Goal: Task Accomplishment & Management: Complete application form

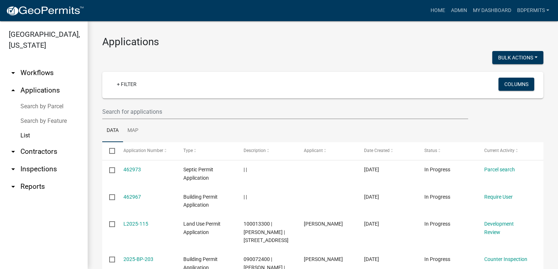
select select "3: 100"
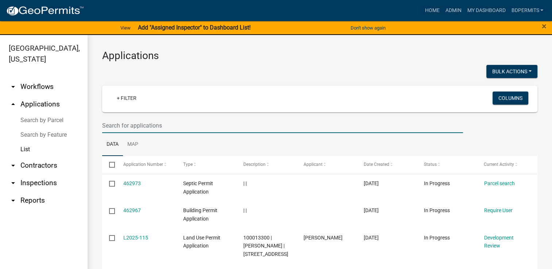
click at [143, 125] on input "text" at bounding box center [282, 125] width 361 height 15
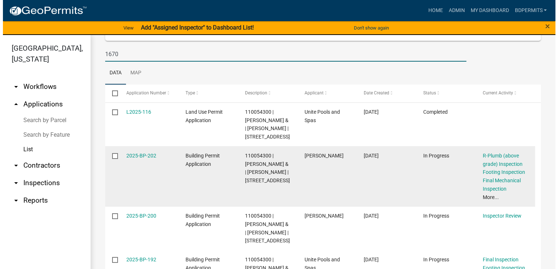
scroll to position [73, 0]
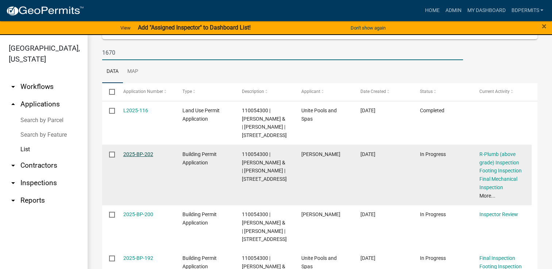
type input "1670"
click at [143, 157] on link "2025-BP-202" at bounding box center [138, 155] width 30 height 6
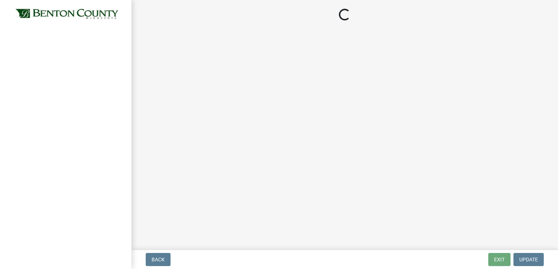
select select "17bfa135-5610-45df-8ce7-87530b7d86d4"
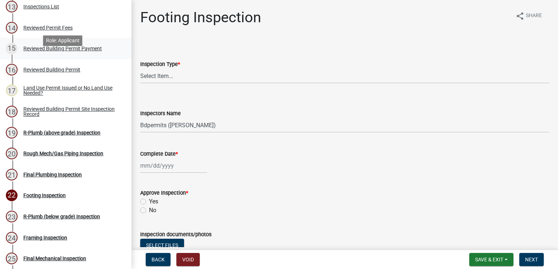
scroll to position [402, 0]
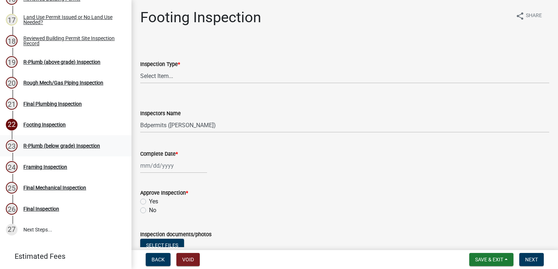
click at [55, 149] on div "R-Plumb (below grade) Inspection" at bounding box center [61, 146] width 77 height 5
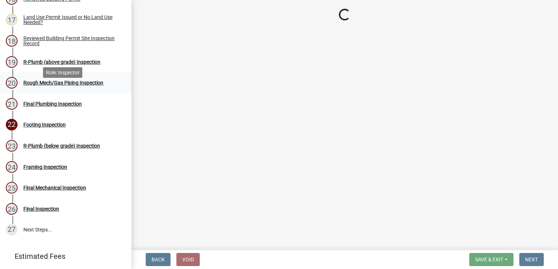
select select "17bfa135-5610-45df-8ce7-87530b7d86d4"
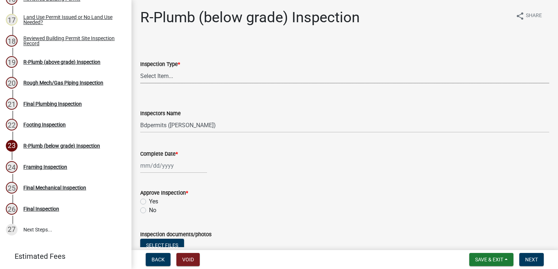
click at [176, 77] on select "Select Item... R-Plumb (below grade)" at bounding box center [344, 76] width 409 height 15
click at [140, 69] on select "Select Item... R-Plumb (below grade)" at bounding box center [344, 76] width 409 height 15
select select "a2c88cdd-2501-4c29-b3ff-f39618675d2b"
click at [164, 169] on div at bounding box center [173, 165] width 67 height 15
select select "8"
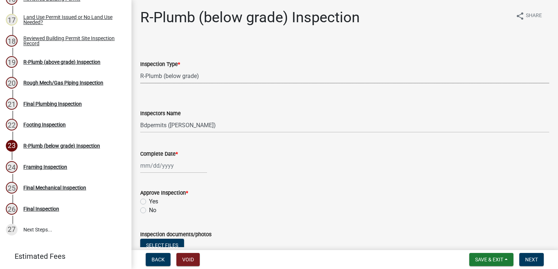
select select "2025"
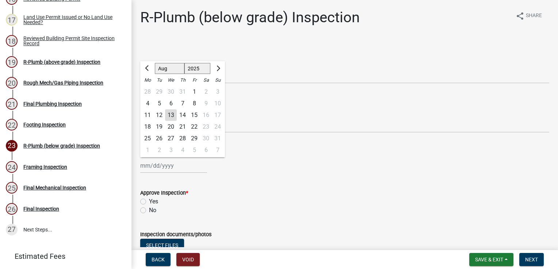
click at [169, 118] on div "13" at bounding box center [171, 116] width 12 height 12
type input "[DATE]"
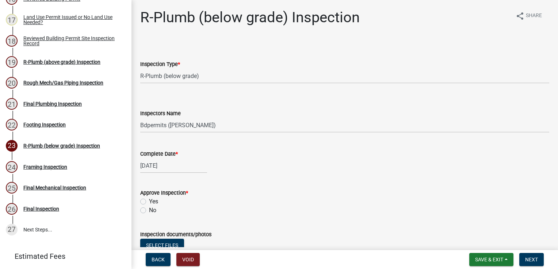
click at [149, 201] on label "Yes" at bounding box center [153, 202] width 9 height 9
click at [149, 201] on input "Yes" at bounding box center [151, 200] width 5 height 5
radio input "true"
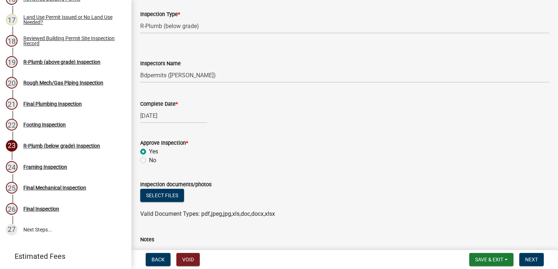
scroll to position [157, 0]
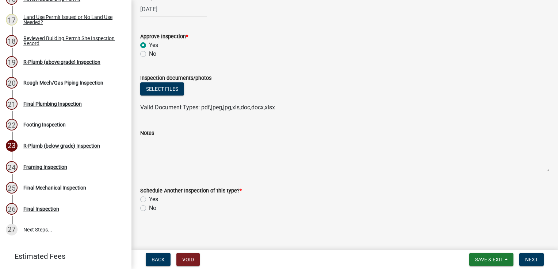
drag, startPoint x: 144, startPoint y: 212, endPoint x: 150, endPoint y: 207, distance: 8.1
click at [144, 211] on div "No" at bounding box center [344, 208] width 409 height 9
click at [149, 210] on label "No" at bounding box center [152, 208] width 7 height 9
click at [149, 209] on input "No" at bounding box center [151, 206] width 5 height 5
radio input "true"
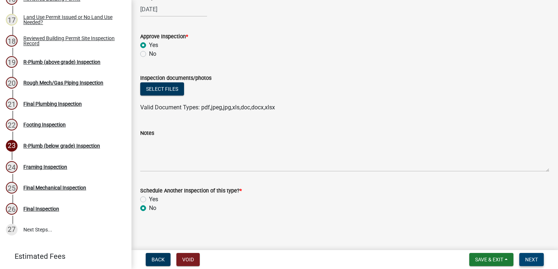
click at [529, 259] on span "Next" at bounding box center [531, 260] width 13 height 6
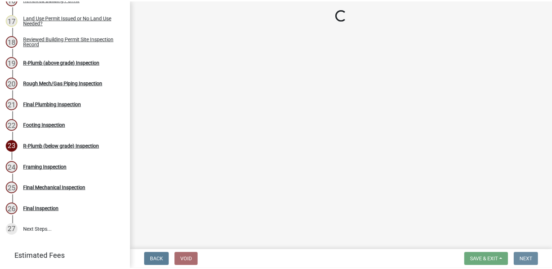
scroll to position [0, 0]
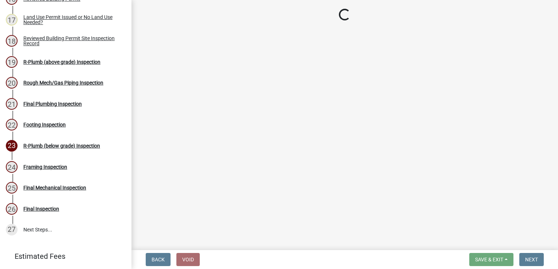
select select "17bfa135-5610-45df-8ce7-87530b7d86d4"
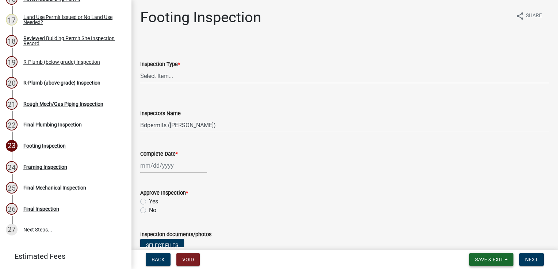
click at [485, 261] on span "Save & Exit" at bounding box center [489, 260] width 28 height 6
click at [471, 245] on button "Save & Exit" at bounding box center [484, 241] width 58 height 18
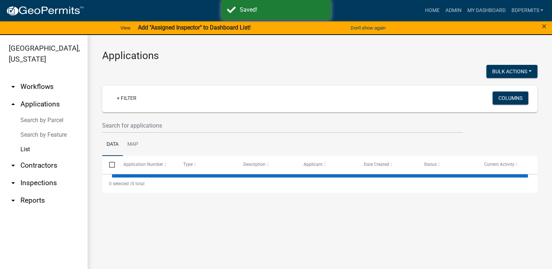
select select "3: 100"
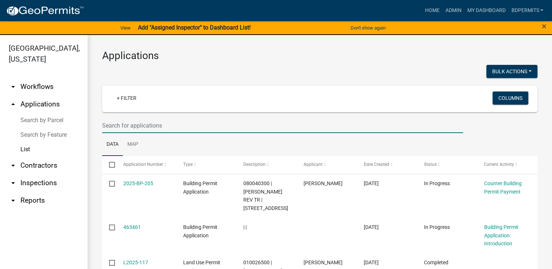
click at [142, 121] on input "text" at bounding box center [282, 125] width 361 height 15
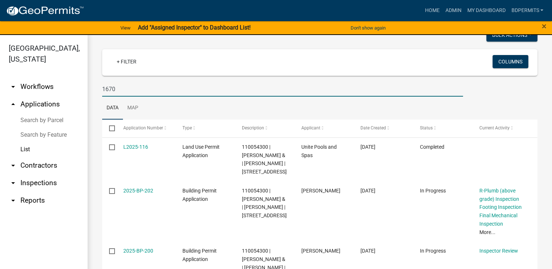
scroll to position [73, 0]
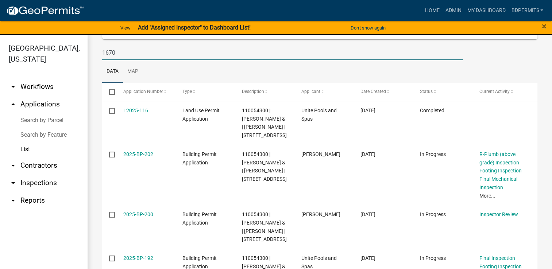
click at [142, 52] on input "1670" at bounding box center [282, 52] width 361 height 15
click at [141, 52] on input "1670" at bounding box center [282, 52] width 361 height 15
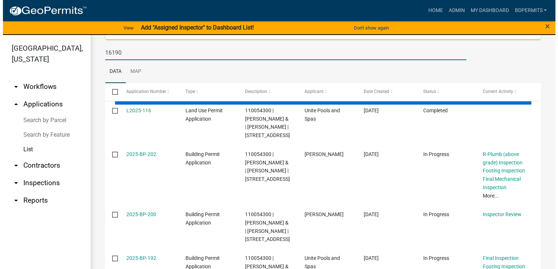
scroll to position [0, 0]
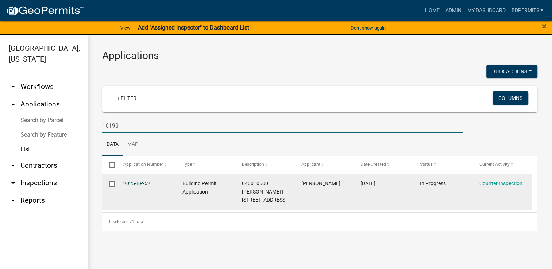
type input "16190"
click at [136, 182] on link "2025-BP-52" at bounding box center [136, 184] width 27 height 6
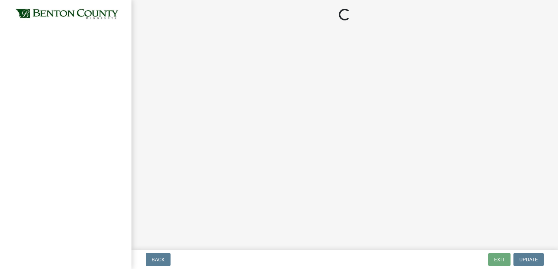
select select "17bfa135-5610-45df-8ce7-87530b7d86d4"
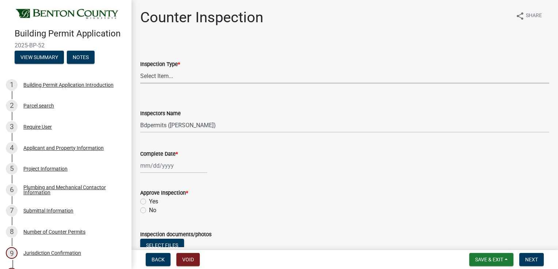
click at [169, 77] on select "Select Item... Furnace Water Heater Roofing Siding Windows Pressure Test - Sept…" at bounding box center [344, 76] width 409 height 15
click at [140, 69] on select "Select Item... Furnace Water Heater Roofing Siding Windows Pressure Test - Sept…" at bounding box center [344, 76] width 409 height 15
select select "2e2ae7ee-e146-48dc-b6ef-30f164c6452a"
click at [154, 168] on div at bounding box center [173, 165] width 67 height 15
select select "8"
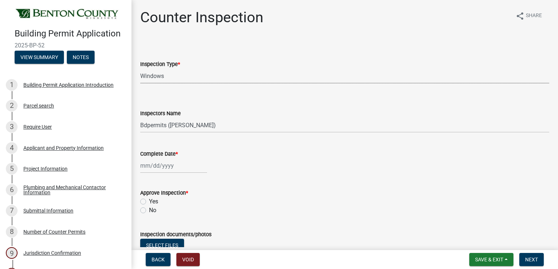
select select "2025"
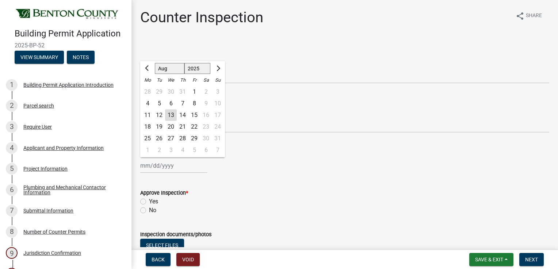
click at [173, 116] on div "13" at bounding box center [171, 116] width 12 height 12
type input "[DATE]"
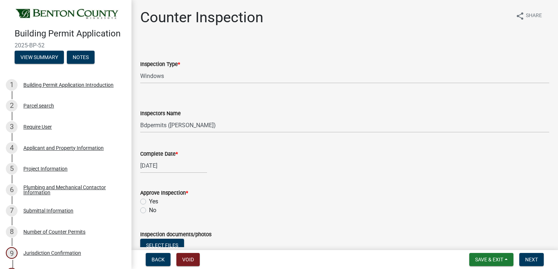
drag, startPoint x: 141, startPoint y: 209, endPoint x: 146, endPoint y: 209, distance: 5.5
click at [149, 209] on label "No" at bounding box center [152, 210] width 7 height 9
click at [149, 209] on input "No" at bounding box center [151, 208] width 5 height 5
radio input "true"
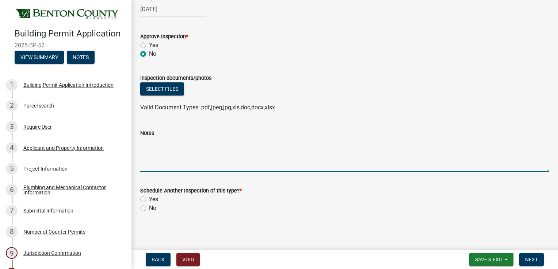
click at [158, 142] on textarea "Notes" at bounding box center [344, 155] width 409 height 34
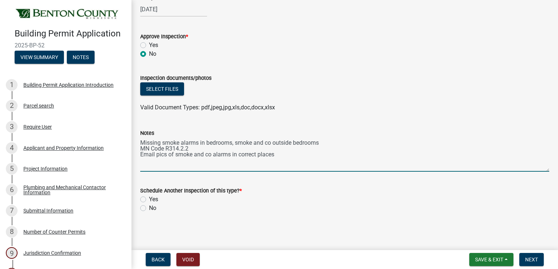
type textarea "Missing smoke alarms in bedrooms, smoke and co outside bedrooms MN Code R314.2.…"
click at [149, 201] on label "Yes" at bounding box center [153, 199] width 9 height 9
click at [149, 200] on input "Yes" at bounding box center [151, 197] width 5 height 5
radio input "true"
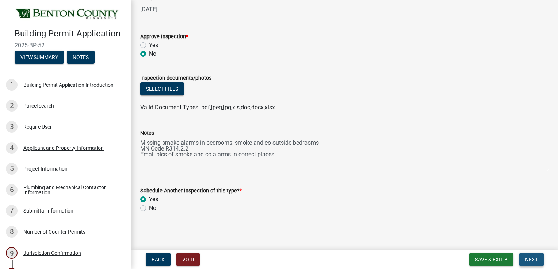
click at [536, 259] on span "Next" at bounding box center [531, 260] width 13 height 6
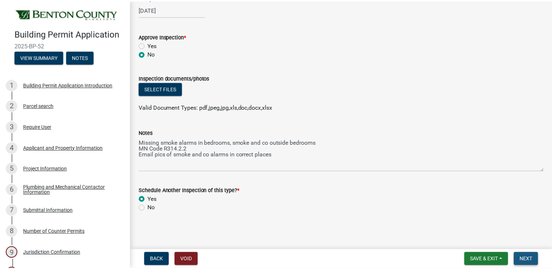
scroll to position [0, 0]
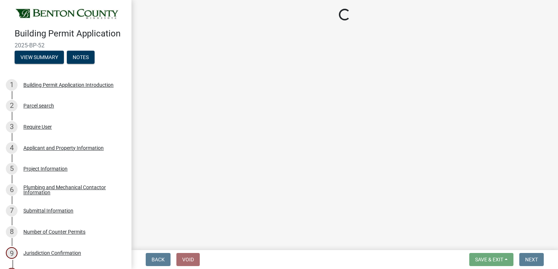
select select "17bfa135-5610-45df-8ce7-87530b7d86d4"
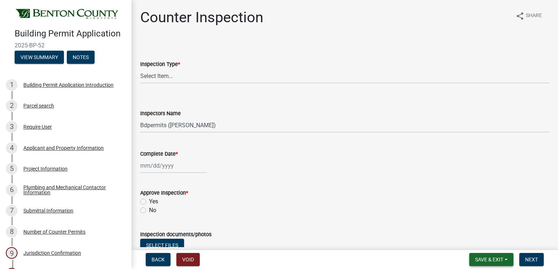
click at [492, 262] on span "Save & Exit" at bounding box center [489, 260] width 28 height 6
drag, startPoint x: 487, startPoint y: 245, endPoint x: 491, endPoint y: 232, distance: 14.1
click at [486, 245] on button "Save & Exit" at bounding box center [484, 241] width 58 height 18
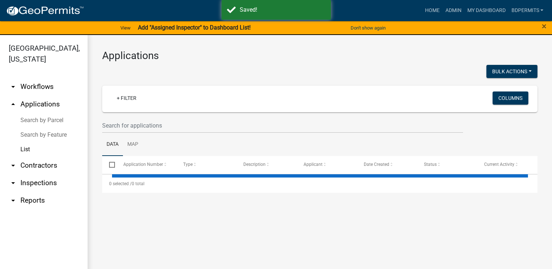
select select "3: 100"
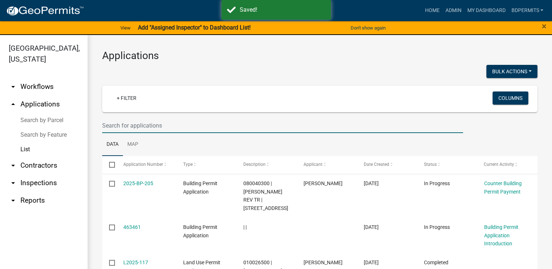
click at [154, 126] on input "text" at bounding box center [282, 125] width 361 height 15
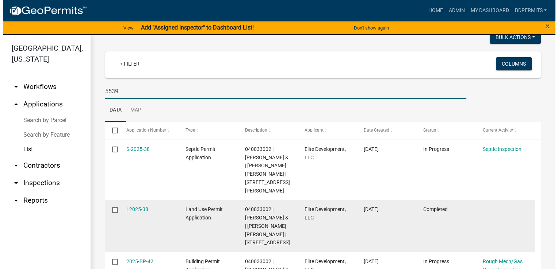
scroll to position [96, 0]
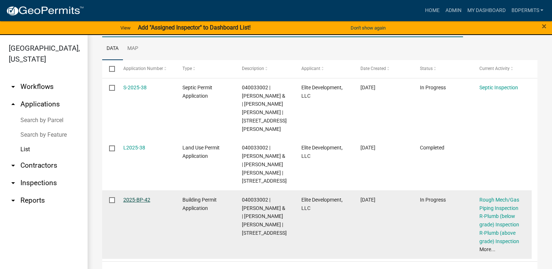
type input "5539"
click at [145, 197] on link "2025-BP-42" at bounding box center [136, 200] width 27 height 6
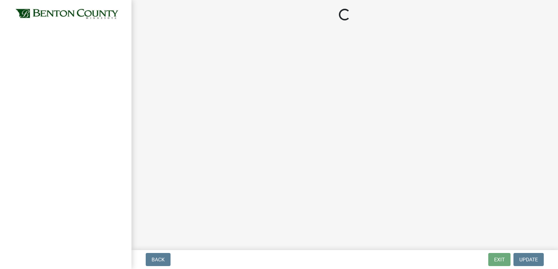
select select "17bfa135-5610-45df-8ce7-87530b7d86d4"
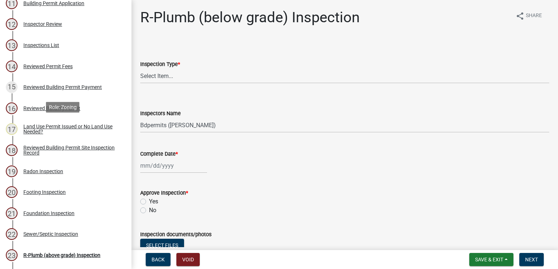
scroll to position [438, 0]
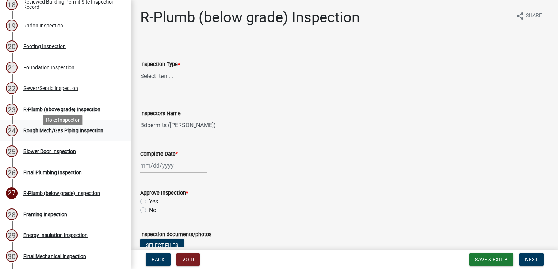
click at [91, 133] on div "Rough Mech/Gas Piping Inspection" at bounding box center [63, 130] width 80 height 5
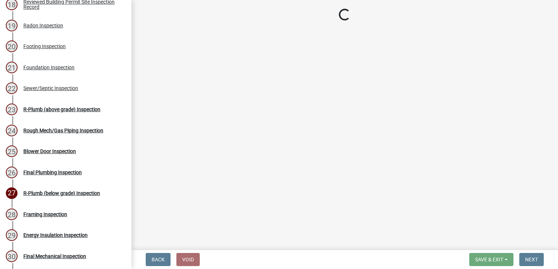
select select "17bfa135-5610-45df-8ce7-87530b7d86d4"
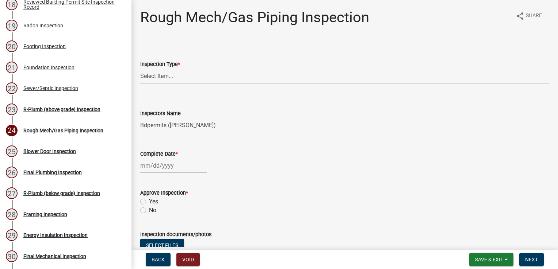
click at [162, 72] on select "Select Item... Rough Mech/Gas Piping" at bounding box center [344, 76] width 409 height 15
click at [140, 69] on select "Select Item... Rough Mech/Gas Piping" at bounding box center [344, 76] width 409 height 15
select select "a8e92662-2eaf-4cf5-a662-42722ff88e3c"
select select "8"
select select "2025"
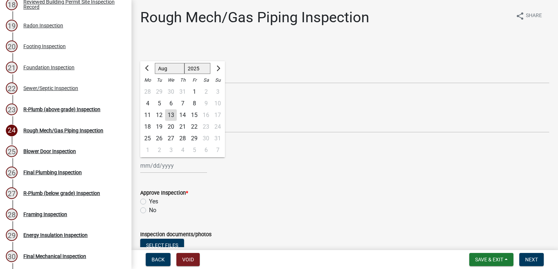
click at [164, 165] on div "[PERSON_NAME] Feb Mar Apr [PERSON_NAME][DATE] Oct Nov [DATE] 1526 1527 1528 152…" at bounding box center [173, 165] width 67 height 15
click at [171, 116] on div "13" at bounding box center [171, 116] width 12 height 12
type input "[DATE]"
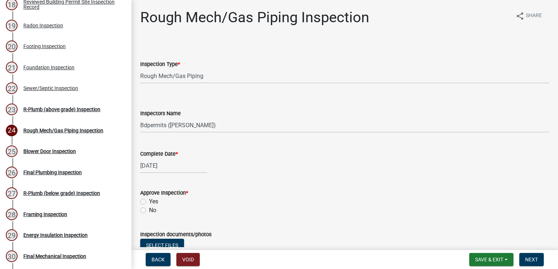
click at [149, 201] on label "Yes" at bounding box center [153, 202] width 9 height 9
click at [149, 201] on input "Yes" at bounding box center [151, 200] width 5 height 5
radio input "true"
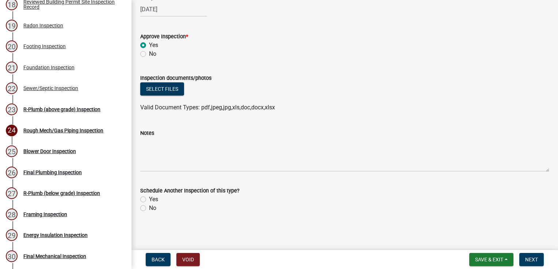
click at [142, 211] on div "No" at bounding box center [344, 208] width 409 height 9
click at [149, 210] on label "No" at bounding box center [152, 208] width 7 height 9
click at [149, 209] on input "No" at bounding box center [151, 206] width 5 height 5
radio input "true"
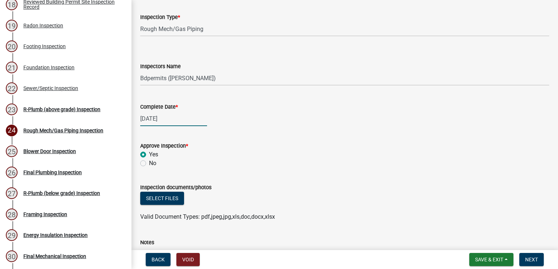
click at [159, 112] on div "[DATE]" at bounding box center [173, 118] width 67 height 15
select select "8"
select select "2025"
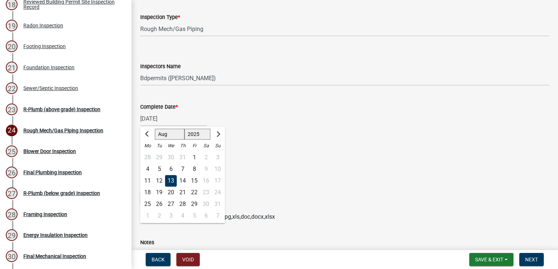
click at [161, 179] on div "12" at bounding box center [159, 181] width 12 height 12
type input "[DATE]"
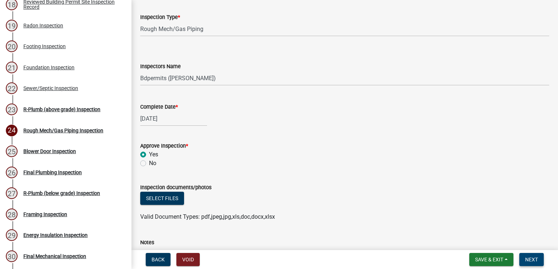
click at [525, 259] on span "Next" at bounding box center [531, 260] width 13 height 6
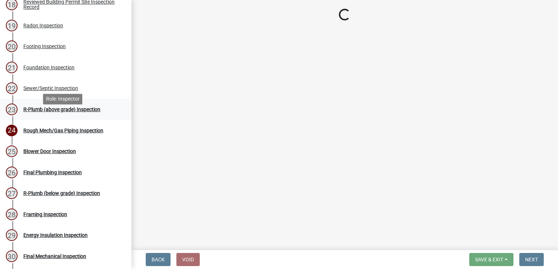
select select "17bfa135-5610-45df-8ce7-87530b7d86d4"
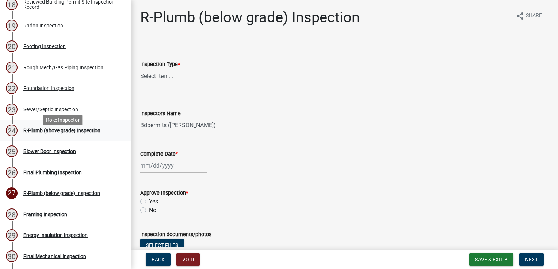
click at [66, 133] on div "R-Plumb (above grade) Inspection" at bounding box center [61, 130] width 77 height 5
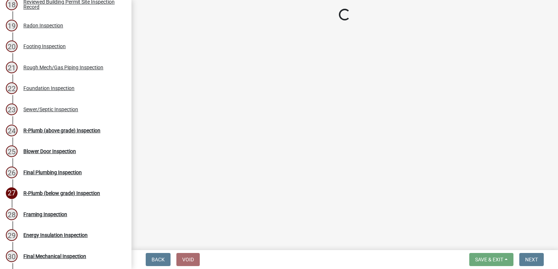
select select "17bfa135-5610-45df-8ce7-87530b7d86d4"
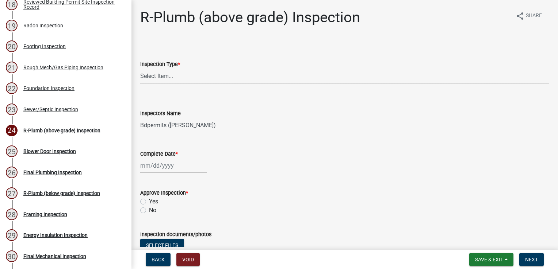
click at [181, 78] on select "Select Item... R-Plumb (above grade)" at bounding box center [344, 76] width 409 height 15
click at [140, 69] on select "Select Item... R-Plumb (above grade)" at bounding box center [344, 76] width 409 height 15
select select "32a632b4-f4b9-4cd3-a029-a33013157831"
select select "8"
select select "2025"
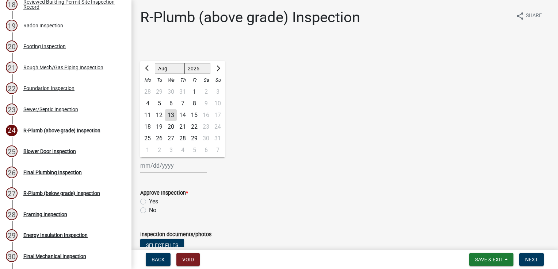
click at [177, 170] on div "[PERSON_NAME] Feb Mar Apr [PERSON_NAME][DATE] Oct Nov [DATE] 1526 1527 1528 152…" at bounding box center [173, 165] width 67 height 15
click at [161, 115] on div "12" at bounding box center [159, 116] width 12 height 12
type input "[DATE]"
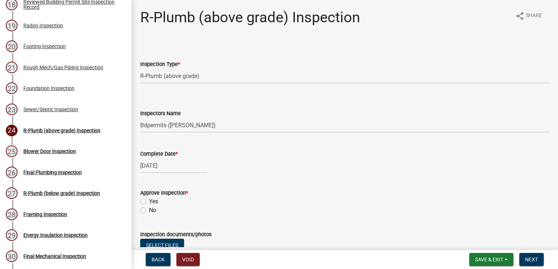
click at [149, 202] on label "Yes" at bounding box center [153, 202] width 9 height 9
click at [149, 202] on input "Yes" at bounding box center [151, 200] width 5 height 5
radio input "true"
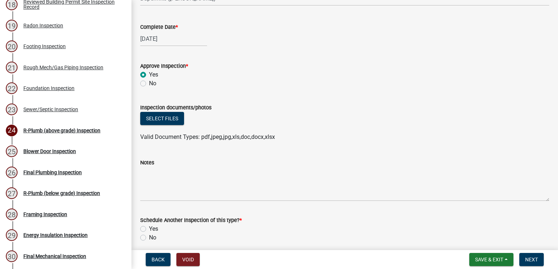
scroll to position [157, 0]
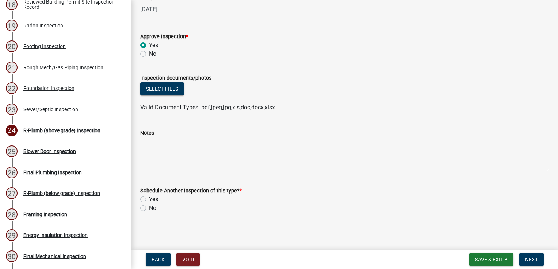
click at [149, 208] on label "No" at bounding box center [152, 208] width 7 height 9
click at [149, 208] on input "No" at bounding box center [151, 206] width 5 height 5
radio input "true"
click at [529, 259] on span "Next" at bounding box center [531, 260] width 13 height 6
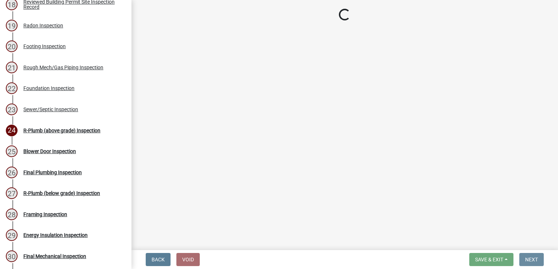
scroll to position [0, 0]
select select "17bfa135-5610-45df-8ce7-87530b7d86d4"
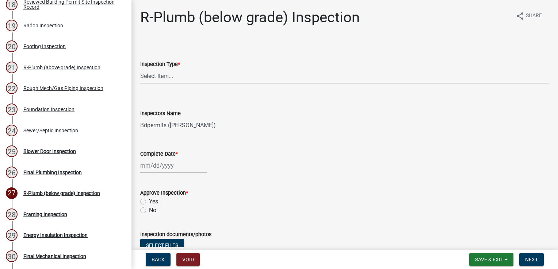
click at [162, 72] on select "Select Item... R-Plumb (below grade)" at bounding box center [344, 76] width 409 height 15
click at [140, 69] on select "Select Item... R-Plumb (below grade)" at bounding box center [344, 76] width 409 height 15
select select "a2c88cdd-2501-4c29-b3ff-f39618675d2b"
click at [156, 168] on div at bounding box center [173, 165] width 67 height 15
select select "8"
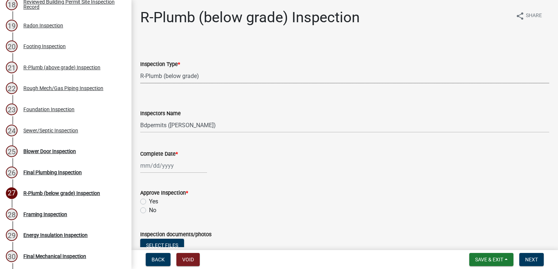
select select "2025"
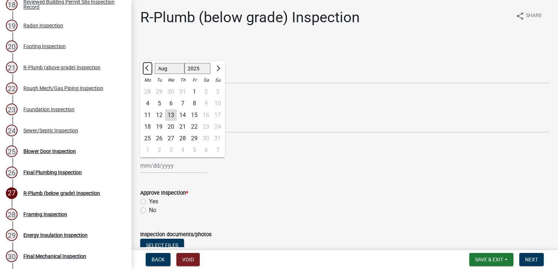
click at [149, 66] on button "Previous month" at bounding box center [147, 69] width 9 height 12
select select "6"
click at [149, 111] on div "9" at bounding box center [148, 116] width 12 height 12
type input "[DATE]"
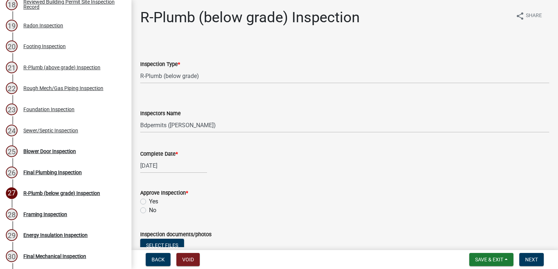
click at [149, 199] on label "Yes" at bounding box center [153, 202] width 9 height 9
click at [149, 199] on input "Yes" at bounding box center [151, 200] width 5 height 5
radio input "true"
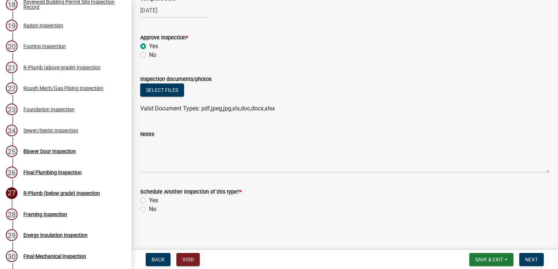
scroll to position [157, 0]
click at [149, 210] on label "No" at bounding box center [152, 208] width 7 height 9
click at [149, 209] on input "No" at bounding box center [151, 206] width 5 height 5
radio input "true"
click at [527, 261] on span "Next" at bounding box center [531, 260] width 13 height 6
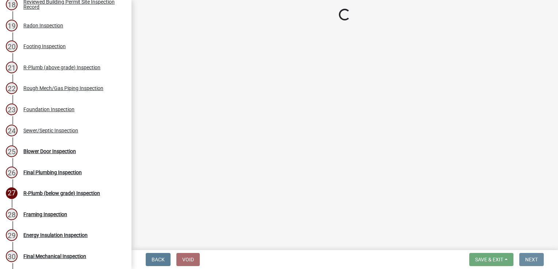
scroll to position [0, 0]
select select "17bfa135-5610-45df-8ce7-87530b7d86d4"
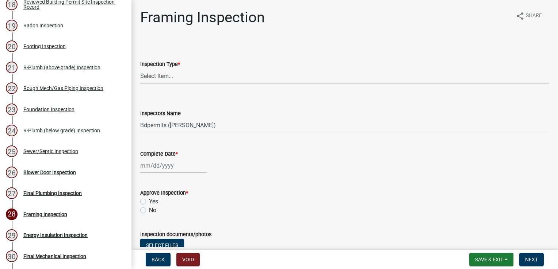
click at [140, 73] on select "Select Item... Framing" at bounding box center [344, 76] width 409 height 15
click at [140, 69] on select "Select Item... Framing" at bounding box center [344, 76] width 409 height 15
select select "d3b055ed-aefe-4385-bbe8-529f3edb9688"
click at [152, 165] on div at bounding box center [173, 165] width 67 height 15
select select "8"
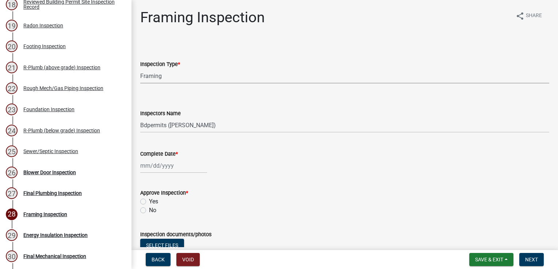
select select "2025"
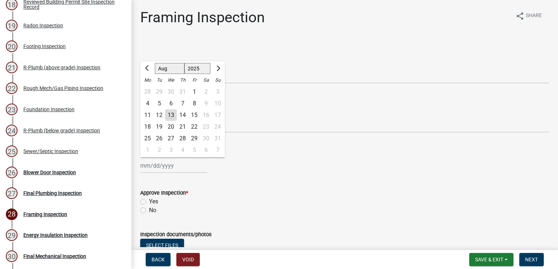
click at [170, 112] on div "13" at bounding box center [171, 116] width 12 height 12
type input "[DATE]"
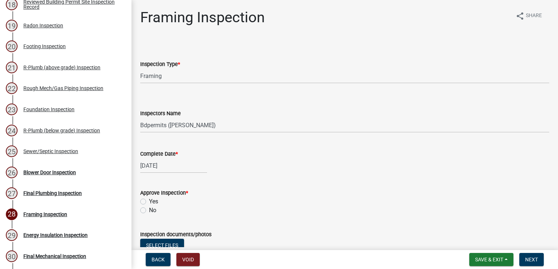
click at [149, 210] on label "No" at bounding box center [152, 210] width 7 height 9
click at [149, 210] on input "No" at bounding box center [151, 208] width 5 height 5
radio input "true"
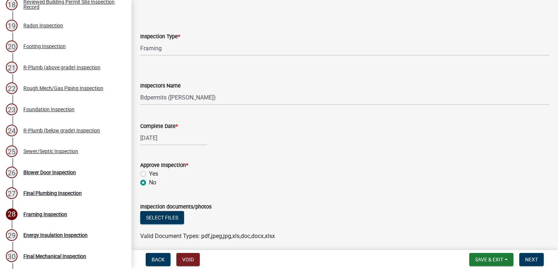
scroll to position [146, 0]
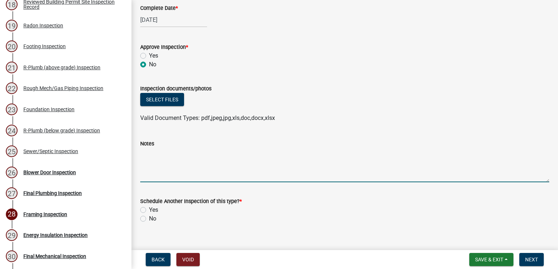
click at [155, 156] on textarea "Notes" at bounding box center [344, 165] width 409 height 34
type textarea "N"
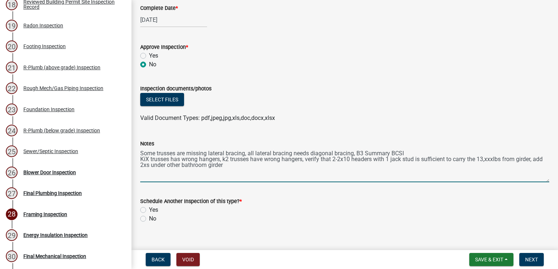
drag, startPoint x: 534, startPoint y: 158, endPoint x: 540, endPoint y: 161, distance: 6.9
click at [535, 159] on textarea "Some trusses are missing lateral bracing, all lateral bracing needs diagonal br…" at bounding box center [344, 165] width 409 height 34
click at [267, 166] on textarea "Some trusses are missing lateral bracing, all lateral bracing needs diagonal br…" at bounding box center [344, 165] width 409 height 34
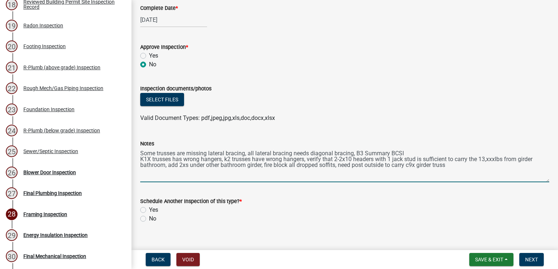
click at [183, 162] on textarea "Some trusses are missing lateral bracing, all lateral bracing needs diagonal br…" at bounding box center [344, 165] width 409 height 34
drag, startPoint x: 379, startPoint y: 161, endPoint x: 400, endPoint y: 158, distance: 21.3
click at [379, 160] on textarea "Some trusses are missing lateral bracing, all lateral bracing needs diagonal br…" at bounding box center [344, 165] width 409 height 34
click at [540, 161] on textarea "Some trusses are missing lateral bracing, all lateral bracing needs diagonal br…" at bounding box center [344, 165] width 409 height 34
type textarea "Some trusses are missing lateral bracing, all lateral bracing needs diagonal br…"
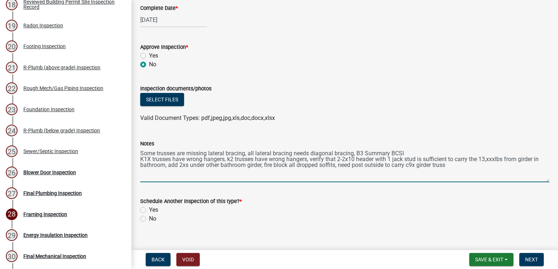
click at [149, 213] on label "Yes" at bounding box center [153, 210] width 9 height 9
click at [149, 211] on input "Yes" at bounding box center [151, 208] width 5 height 5
radio input "true"
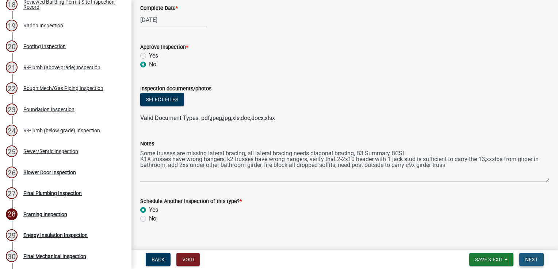
click at [529, 261] on span "Next" at bounding box center [531, 260] width 13 height 6
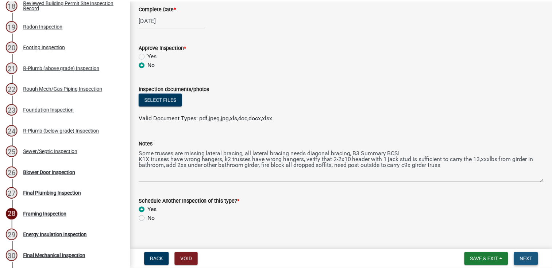
scroll to position [0, 0]
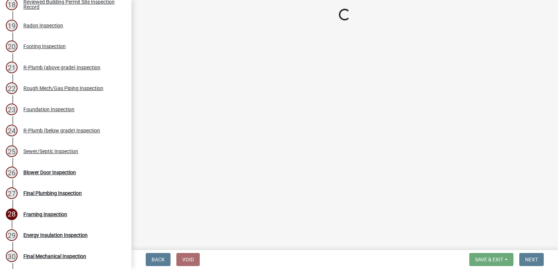
select select "17bfa135-5610-45df-8ce7-87530b7d86d4"
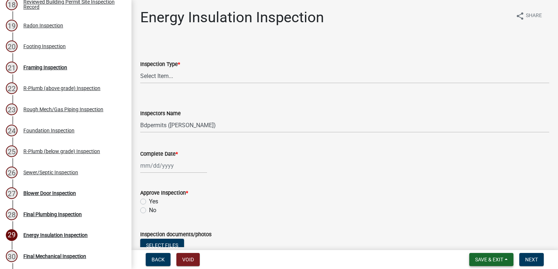
click at [479, 259] on span "Save & Exit" at bounding box center [489, 260] width 28 height 6
click at [475, 246] on button "Save & Exit" at bounding box center [484, 241] width 58 height 18
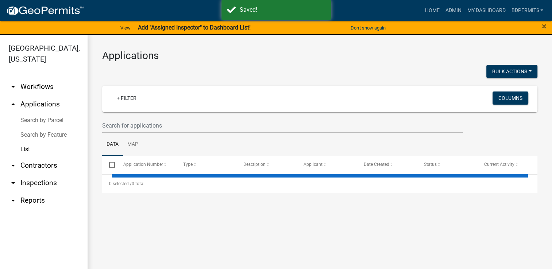
select select "3: 100"
